Goal: Information Seeking & Learning: Learn about a topic

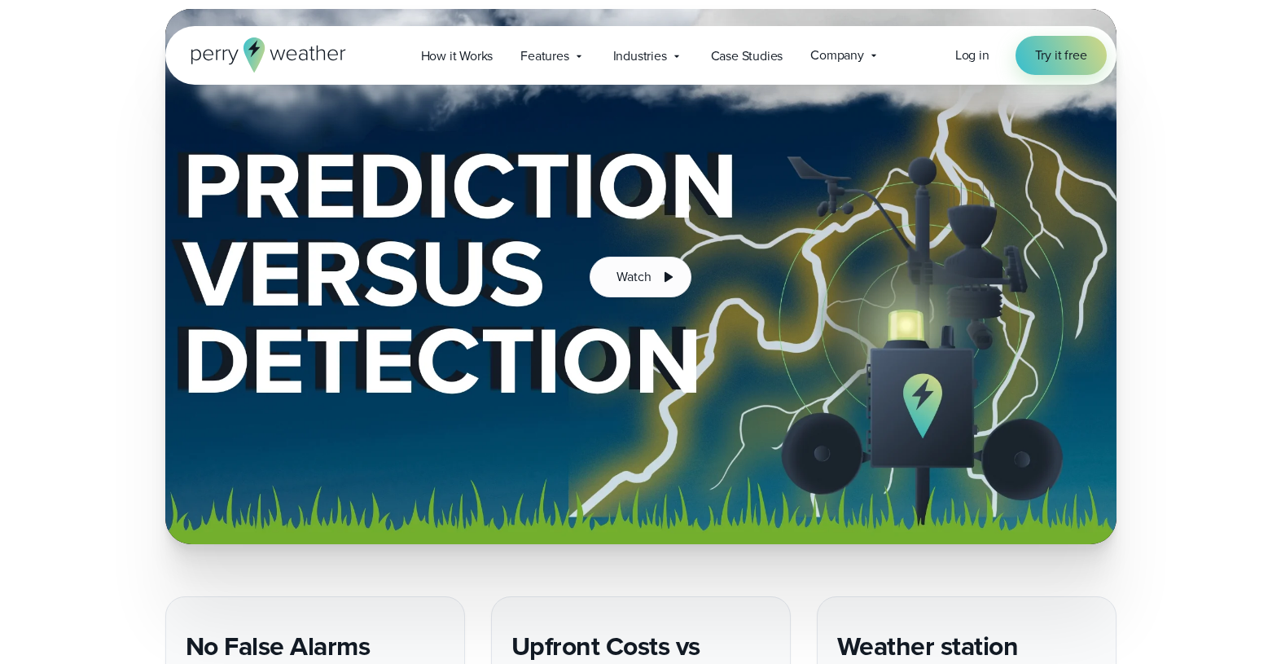
scroll to position [2906, 0]
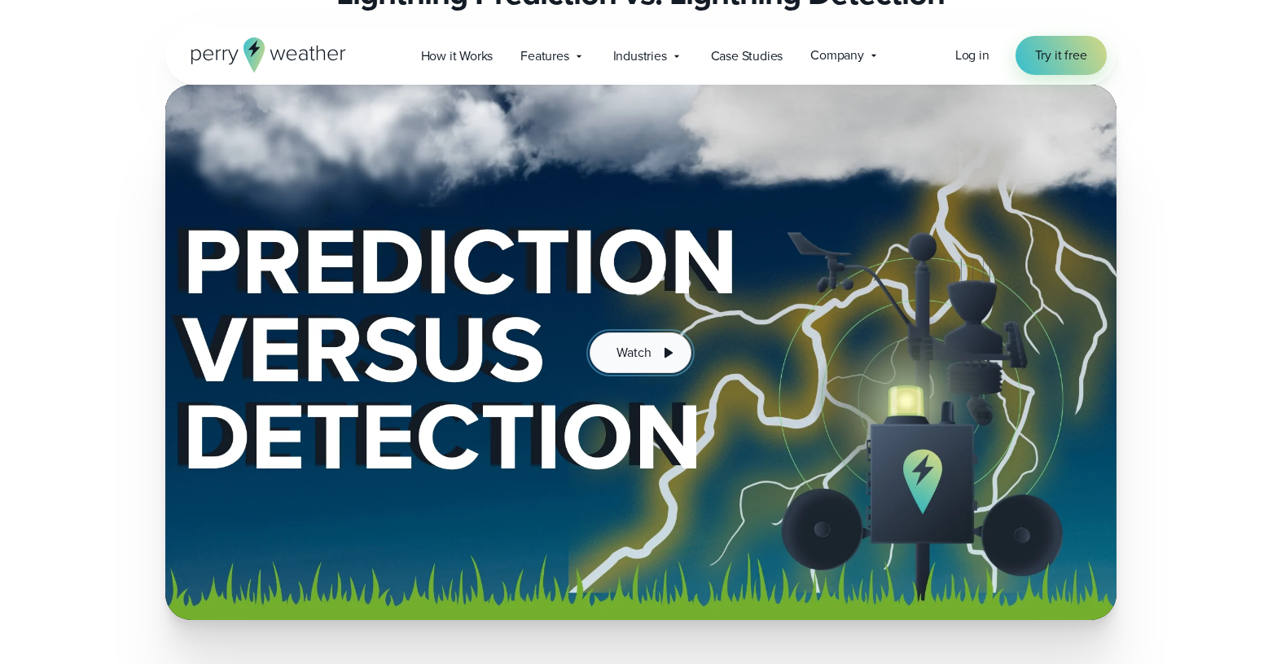
click at [658, 343] on icon at bounding box center [668, 353] width 20 height 20
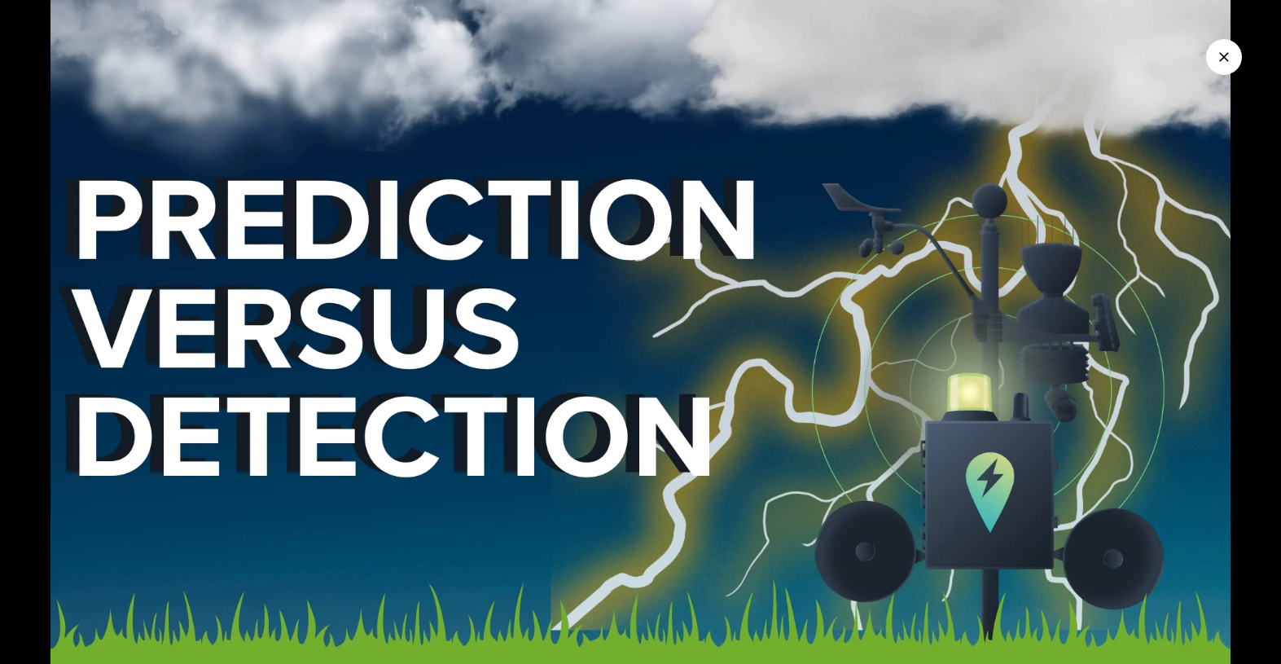
click at [636, 509] on img at bounding box center [640, 332] width 1281 height 664
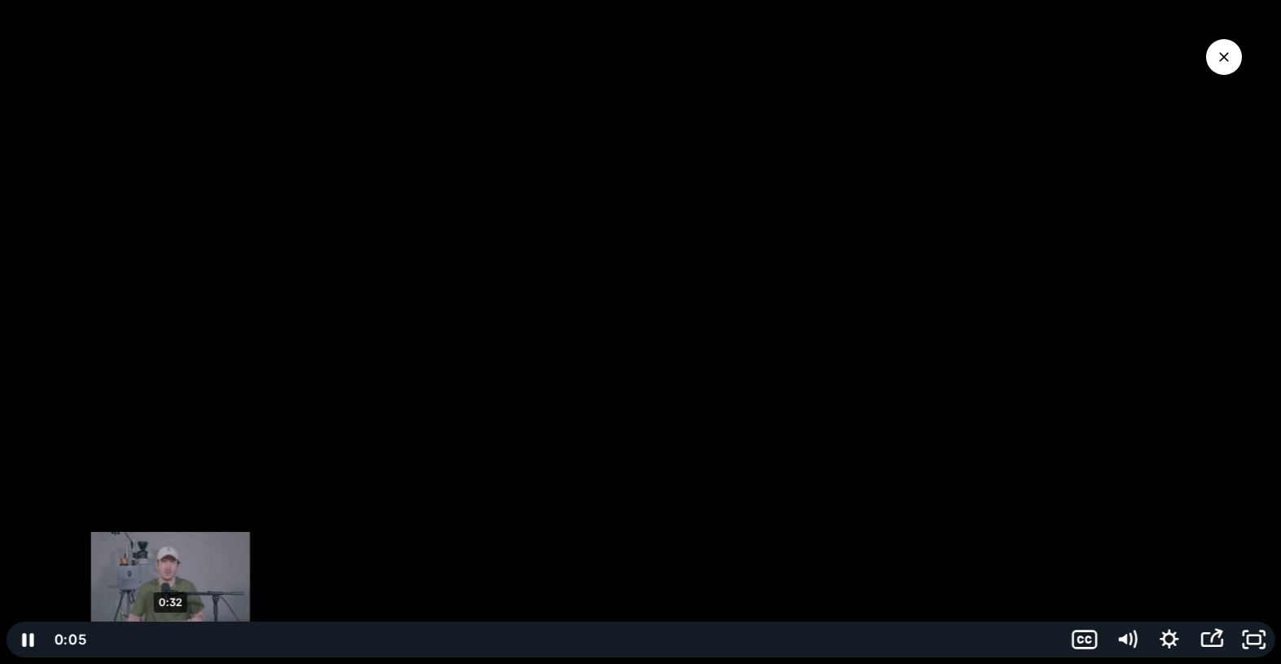
click at [170, 636] on div "0:32" at bounding box center [576, 639] width 954 height 36
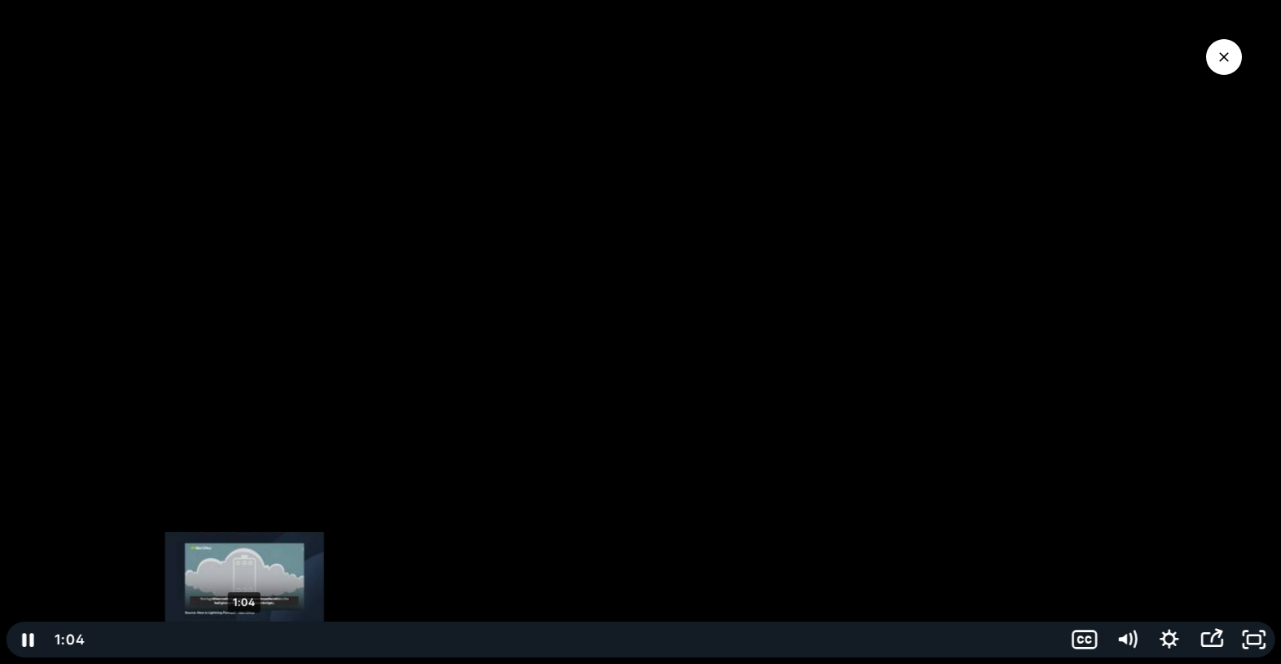
click at [244, 637] on div "1:04" at bounding box center [576, 639] width 954 height 36
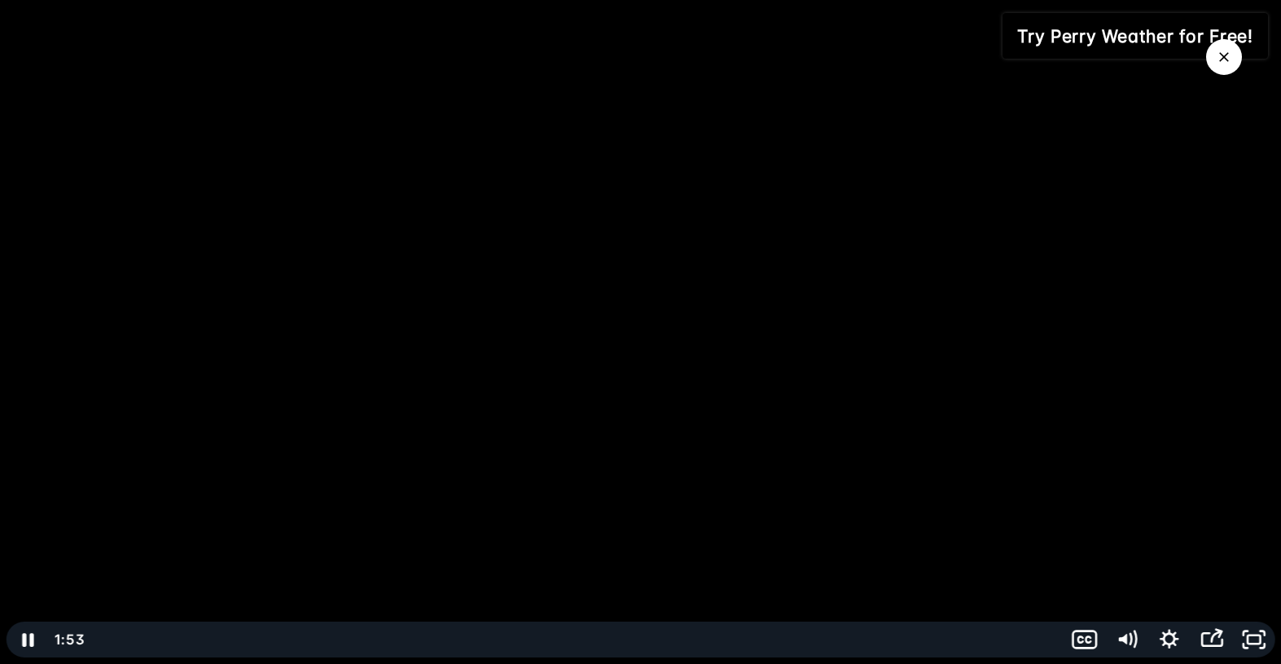
click at [1212, 51] on button "Close Video" at bounding box center [1224, 57] width 36 height 36
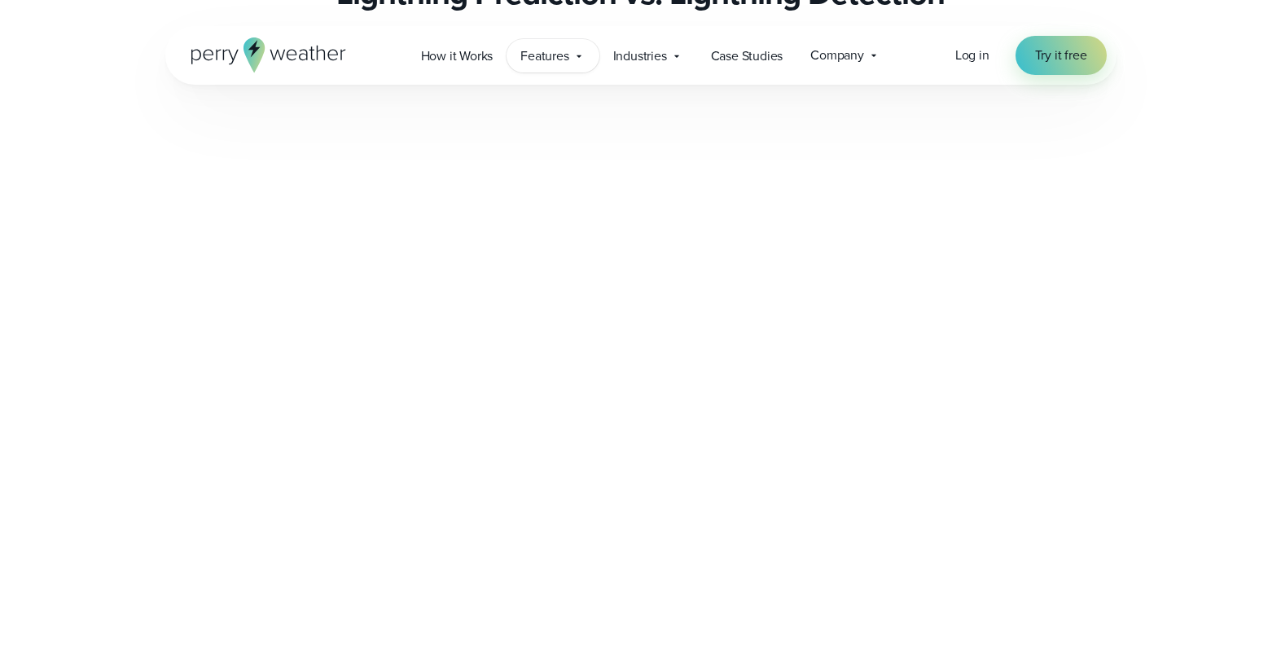
scroll to position [1812, 0]
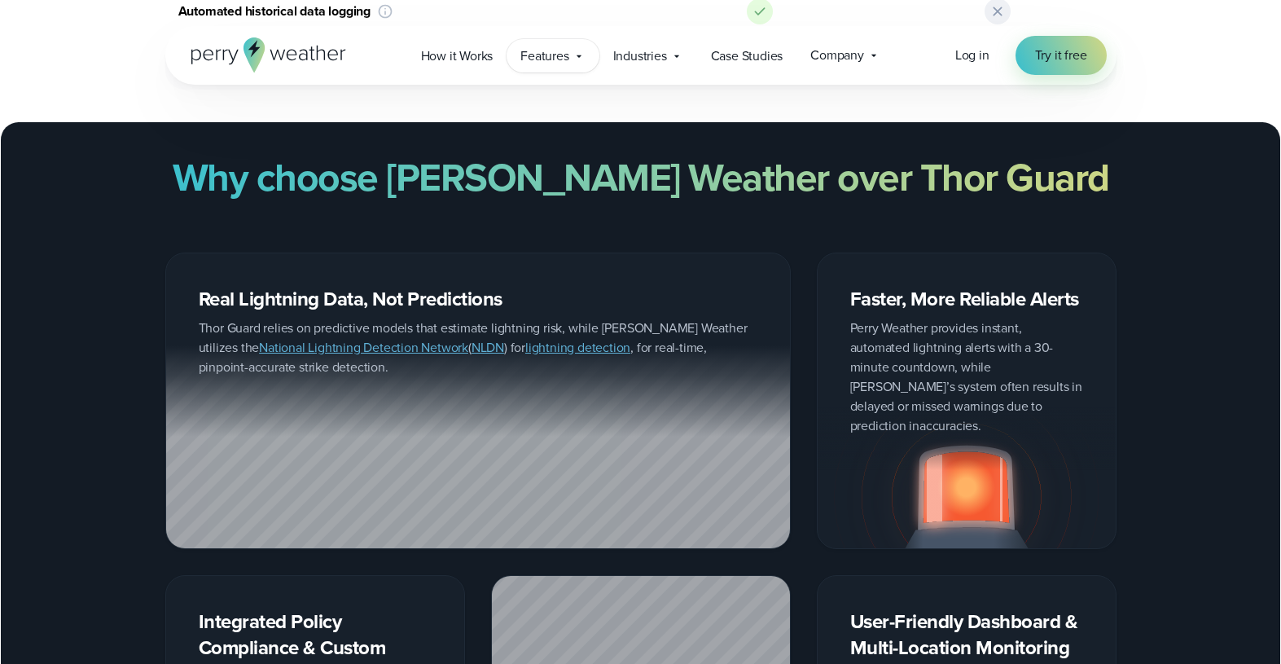
click at [563, 59] on span "Features" at bounding box center [544, 56] width 48 height 20
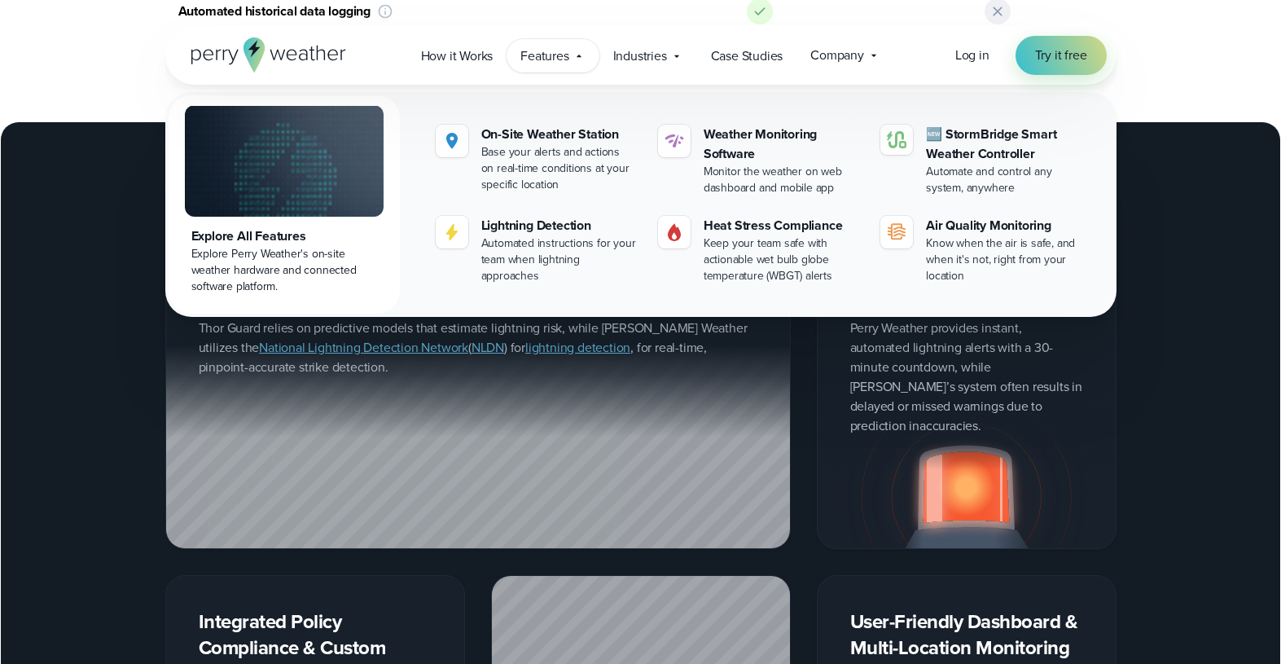
click at [731, 132] on div "Weather Monitoring Software" at bounding box center [782, 144] width 157 height 39
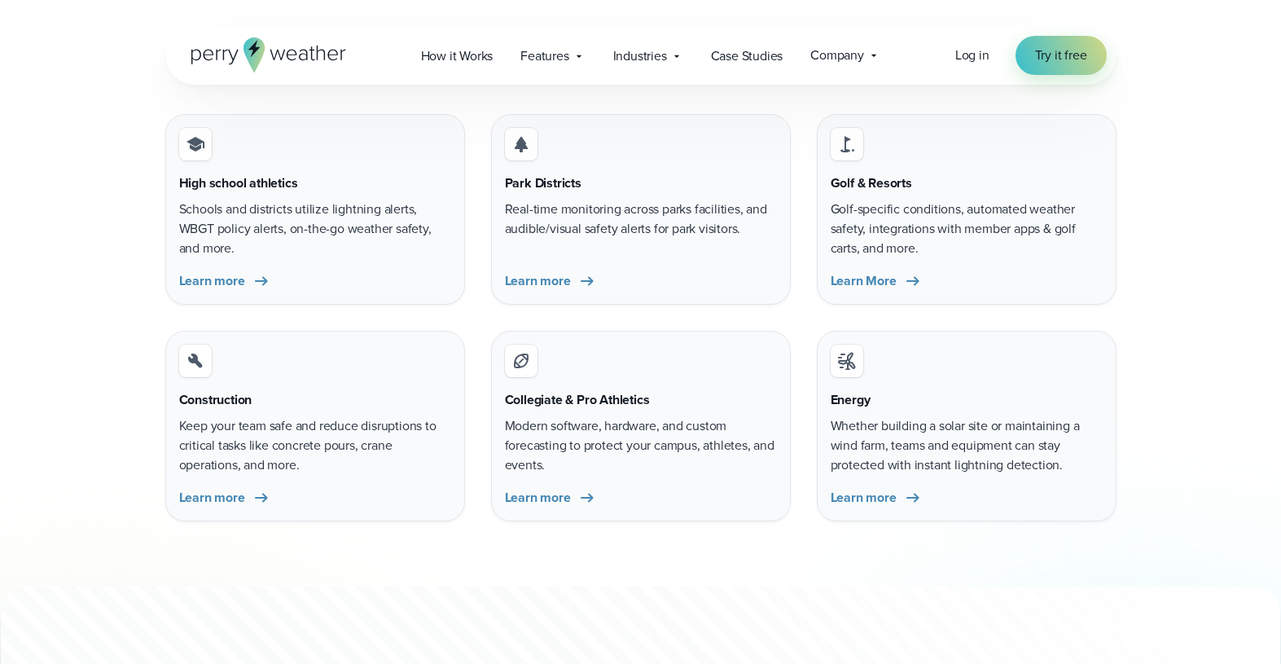
scroll to position [4198, 0]
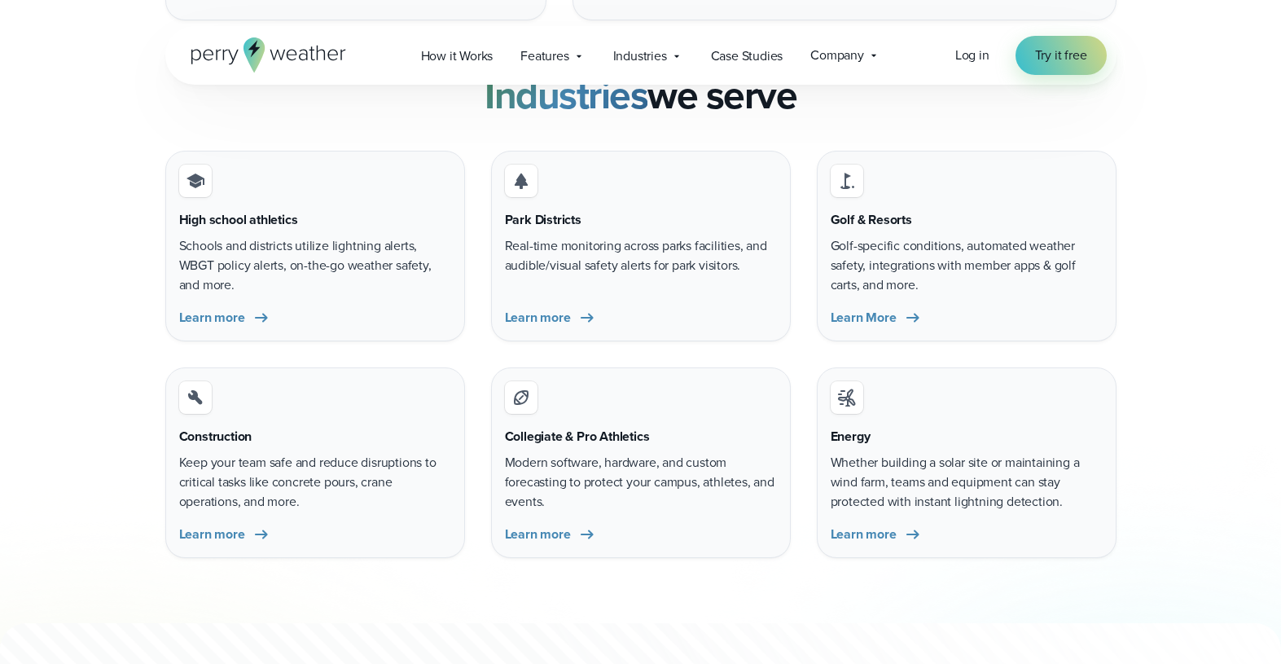
click at [303, 491] on p "Keep your team safe and reduce disruptions to critical tasks like concrete pour…" at bounding box center [315, 482] width 272 height 59
click at [249, 527] on link "Learn more" at bounding box center [225, 534] width 92 height 20
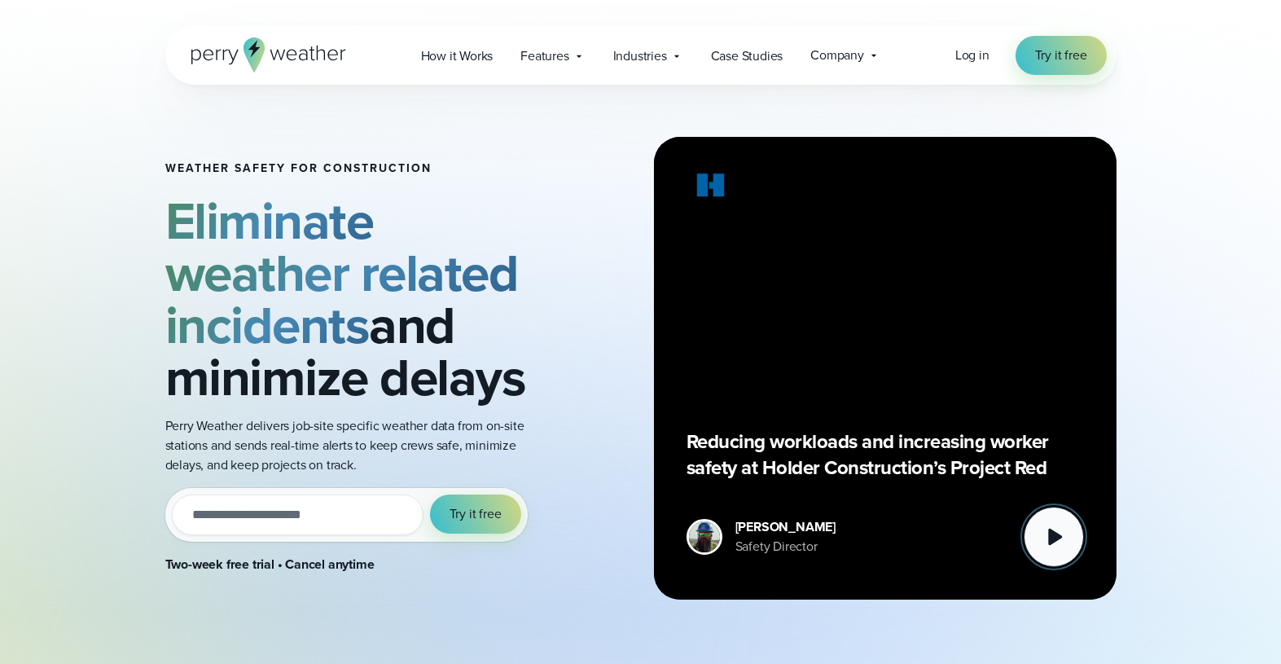
click at [1065, 537] on icon at bounding box center [1053, 536] width 33 height 33
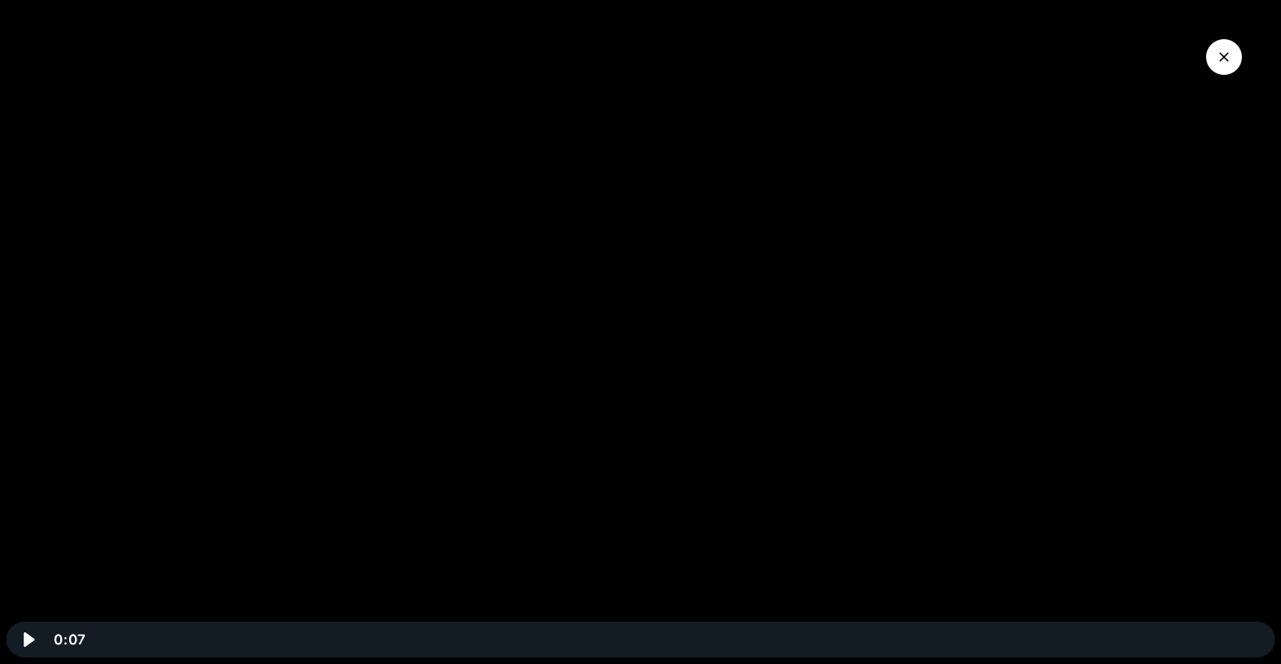
drag, startPoint x: 597, startPoint y: 438, endPoint x: 624, endPoint y: 511, distance: 77.3
click at [598, 438] on div at bounding box center [640, 332] width 1281 height 664
click at [24, 638] on icon "Play Video" at bounding box center [29, 639] width 11 height 15
click at [26, 640] on icon "Pause" at bounding box center [28, 639] width 42 height 36
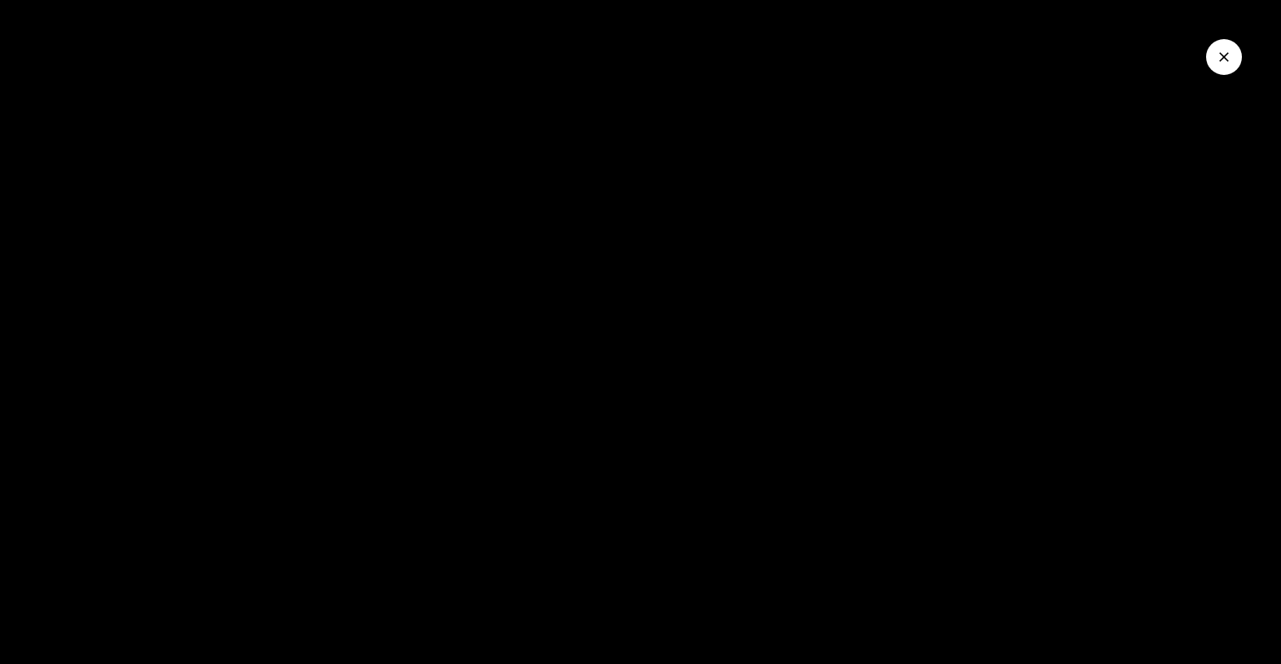
click at [1220, 56] on icon "Close Video" at bounding box center [1224, 57] width 16 height 16
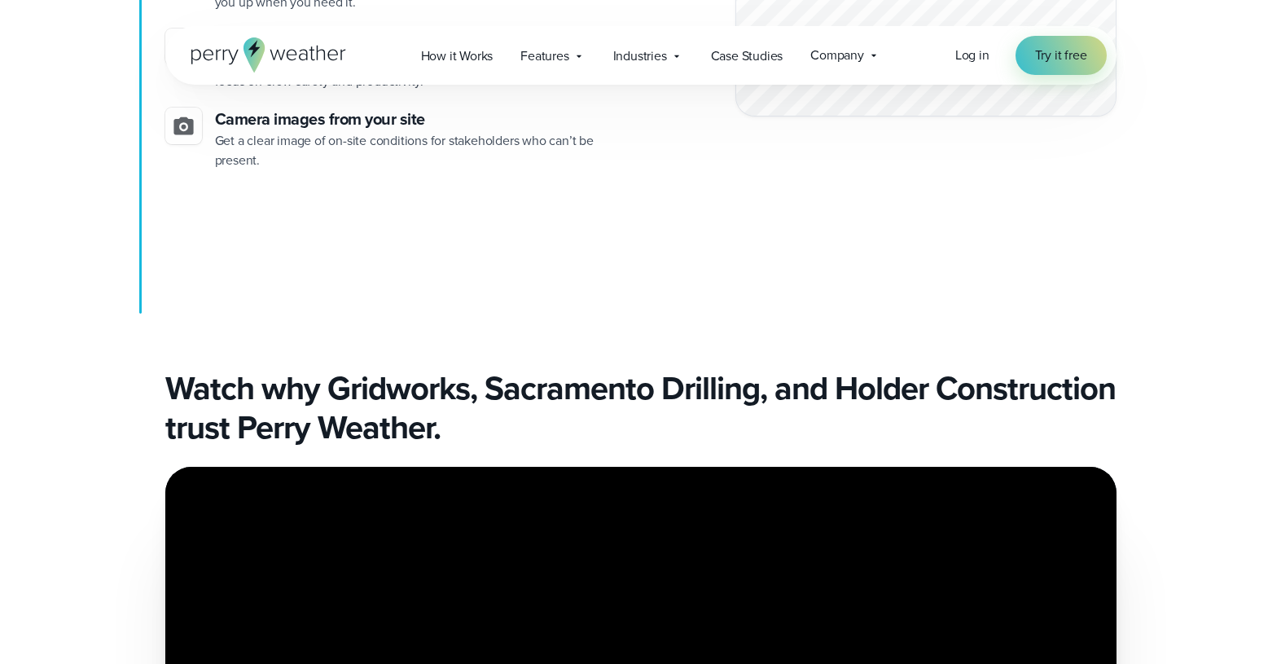
scroll to position [5711, 0]
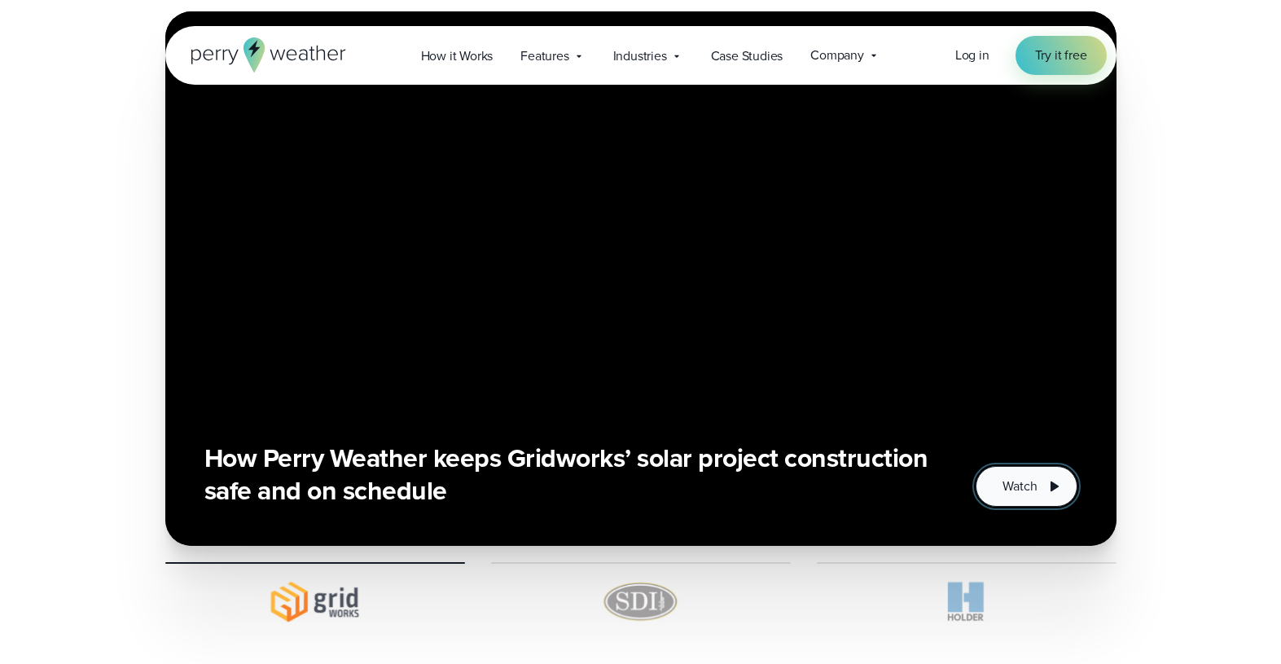
click at [1031, 476] on span "Watch" at bounding box center [1019, 486] width 34 height 20
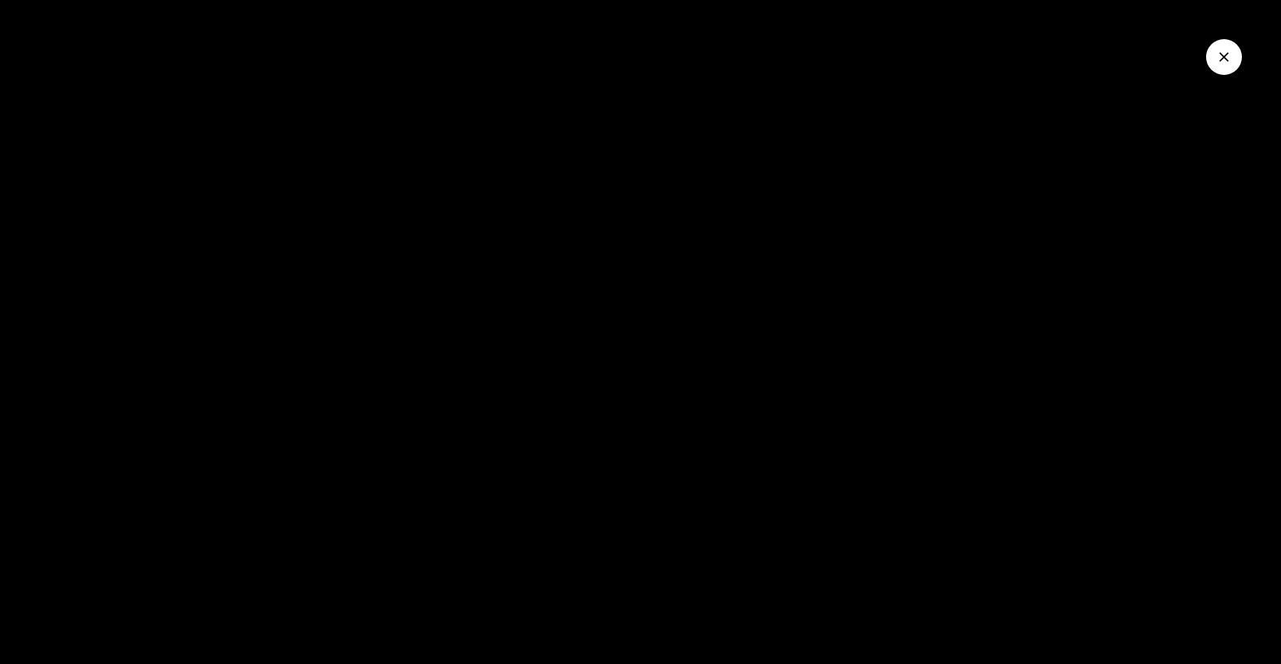
click at [976, 466] on button "Watch" at bounding box center [1026, 486] width 101 height 41
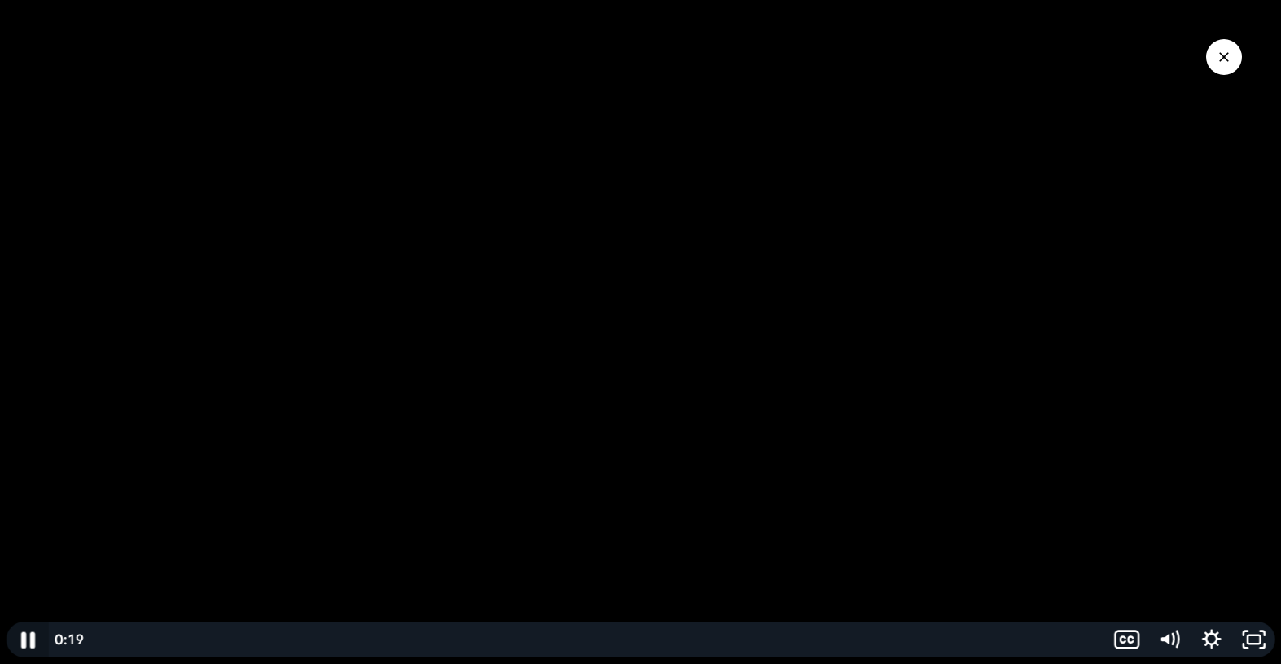
click at [26, 647] on icon "Pause" at bounding box center [27, 639] width 50 height 43
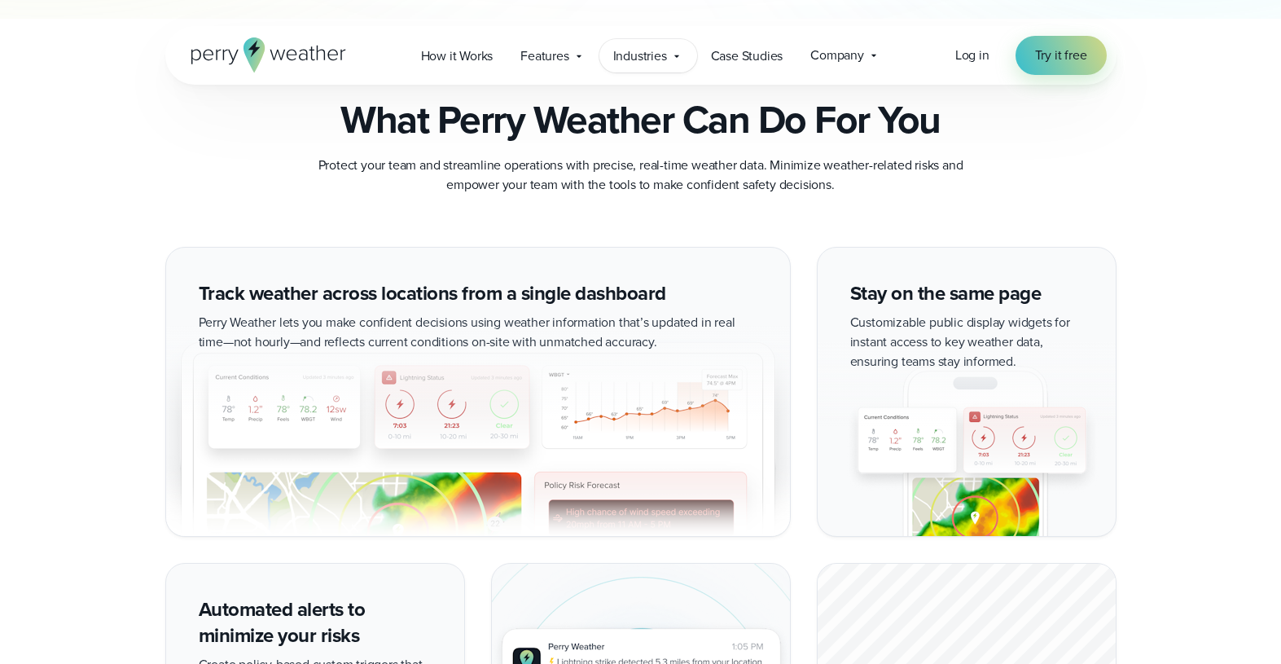
click at [638, 59] on span "Industries" at bounding box center [640, 56] width 54 height 20
